Goal: Information Seeking & Learning: Learn about a topic

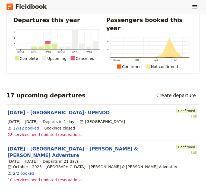
scroll to position [30, 0]
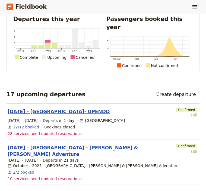
click at [64, 108] on link "[DATE] - [GEOGRAPHIC_DATA]- UPENDO" at bounding box center [59, 111] width 102 height 7
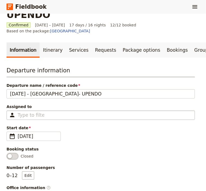
scroll to position [24, 0]
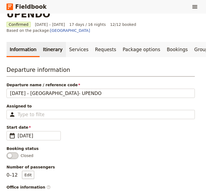
click at [44, 42] on link "Itinerary" at bounding box center [53, 49] width 26 height 15
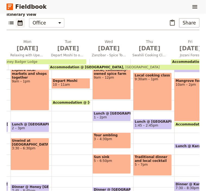
scroll to position [0, 437]
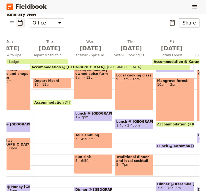
click at [77, 138] on div "Breakfast @ [GEOGRAPHIC_DATA] 7 – 8am Local, community-owned spice farm 9am – 1…" at bounding box center [94, 100] width 41 height 261
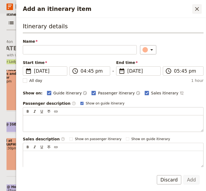
click at [198, 11] on icon "Close drawer" at bounding box center [197, 9] width 7 height 7
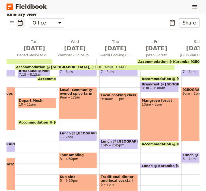
scroll to position [80, 0]
